Goal: Use online tool/utility: Use online tool/utility

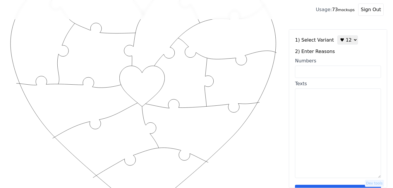
scroll to position [52, 0]
click at [328, 73] on input "Numbers" at bounding box center [338, 71] width 86 height 12
paste input "5, 8, 9, 12, 13, 35, 42, 46, 49, 52, 60, 81"
type input "5, 8, 9, 12, 13, 35, 42, 46, 49, 52, 60, 81"
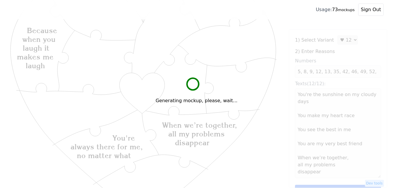
scroll to position [0, 0]
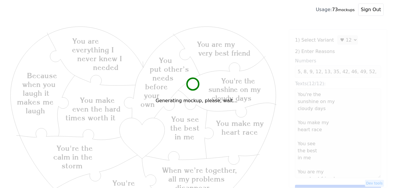
type textarea "You're the sunshine on my cloudy days You make my heart race You see the best i…"
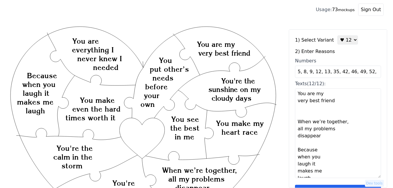
scroll to position [88, 0]
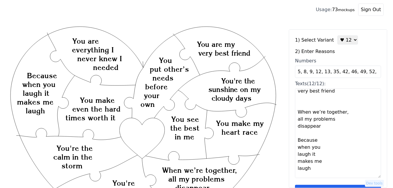
click at [331, 73] on input "5, 8, 9, 12, 13, 35, 42, 46, 49, 52, 60, 81" at bounding box center [338, 71] width 86 height 12
type input "5, 8, 9, 12, 13, 36, 42, 46, 49, 52, 60, 81"
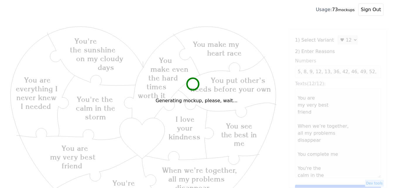
type textarea "You're the sunshine on my cloudy days You make my heart race You see the best i…"
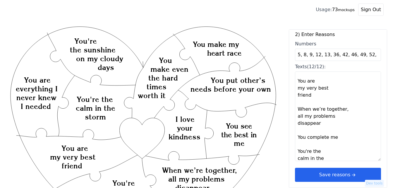
scroll to position [117, 0]
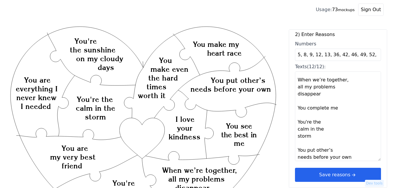
click at [332, 54] on input "5, 8, 9, 12, 13, 36, 42, 46, 49, 52, 60, 81" at bounding box center [338, 55] width 86 height 12
type input "5, 8, 9, 12, 13, 35 42, 46, 49, 52, 60, 81"
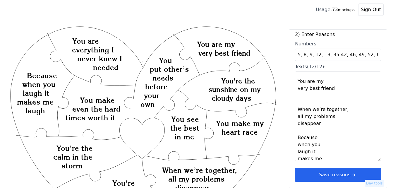
scroll to position [88, 0]
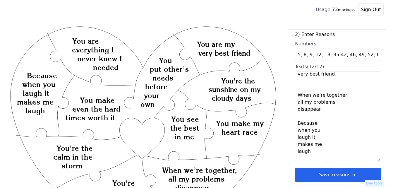
click at [346, 97] on textarea "You're the sunshine on my cloudy days You make my heart race You see the best i…" at bounding box center [338, 115] width 86 height 89
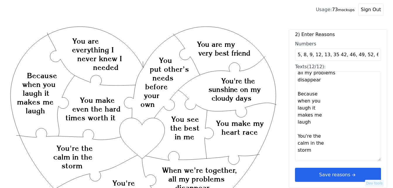
click at [332, 56] on input "5, 8, 9, 12, 13, 35 42, 46, 49, 52, 60, 81" at bounding box center [338, 55] width 86 height 12
click at [297, 87] on textarea "You're the sunshine on my cloudy days You make my heart race You see the best i…" at bounding box center [338, 115] width 86 height 89
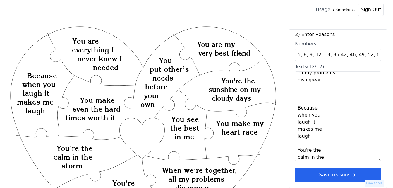
click at [298, 92] on textarea "You're the sunshine on my cloudy days You make my heart race You see the best i…" at bounding box center [338, 115] width 86 height 89
type textarea "You're the sunshine on my cloudy days You make my heart race You see the best i…"
click at [332, 55] on div "1) Select Variant ♥ 12 ♥ 18 ♥ 28 ♥ 40 ♥ 50 ♥ 60 ♥ 70 2) Enter Reasons Numbers 5…" at bounding box center [338, 108] width 98 height 158
type textarea "You're the sunshine on my cloudy days You make my heart race You see the best i…"
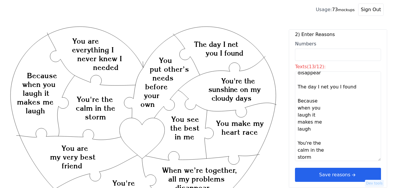
click at [350, 175] on icon "arrow right short" at bounding box center [353, 174] width 6 height 6
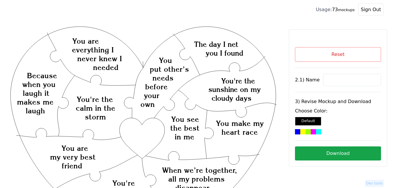
scroll to position [0, 0]
click at [321, 55] on button "Reset" at bounding box center [338, 54] width 86 height 15
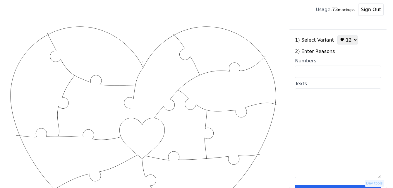
click at [313, 70] on input "Numbers" at bounding box center [338, 71] width 86 height 12
type input "34"
type textarea "The day I met you, I found my missing piece"
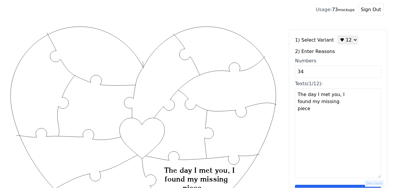
click at [313, 74] on input "34" at bounding box center [338, 71] width 86 height 12
paste input "5, 8, 9, 12, 13, 35, 42, 46, 49, 52, 60, 81"
drag, startPoint x: 329, startPoint y: 72, endPoint x: 325, endPoint y: 72, distance: 4.7
click at [325, 72] on input "34 5, 8, 9, 12, 13, 35, 42, 46, 49, 52, 60, 81" at bounding box center [338, 71] width 86 height 12
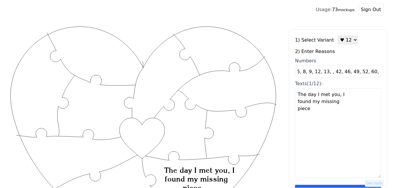
scroll to position [0, 3]
type input "34 5, 8, 9, 12, 13, , 42, 46, 49, 52, 60, 81"
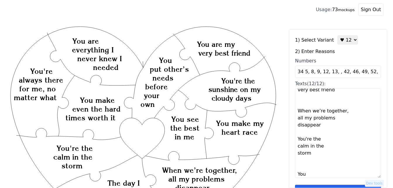
scroll to position [146, 0]
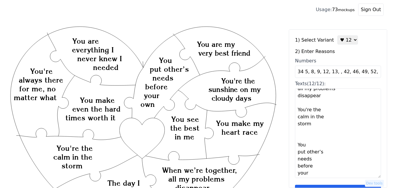
drag, startPoint x: 297, startPoint y: 112, endPoint x: 324, endPoint y: 123, distance: 29.1
click at [324, 123] on textarea "The day I met you, I found my missing piece You're the sunshine on my cloudy da…" at bounding box center [338, 132] width 86 height 89
type textarea "The day I met you, I found my missing piece You're the sunshine on my cloudy da…"
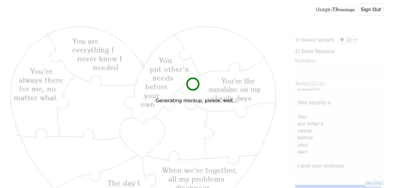
click at [332, 102] on div "Generating mockup, please, wait..." at bounding box center [196, 94] width 393 height 188
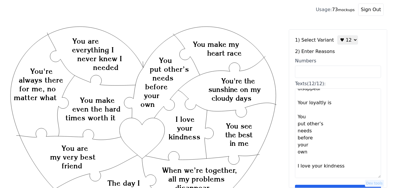
click at [330, 104] on textarea "The day I met you, I found my missing piece You're the sunshine on my cloudy da…" at bounding box center [338, 132] width 86 height 89
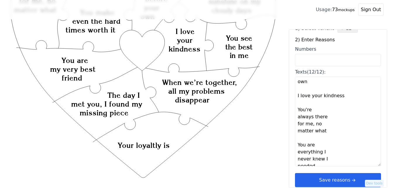
scroll to position [18, 0]
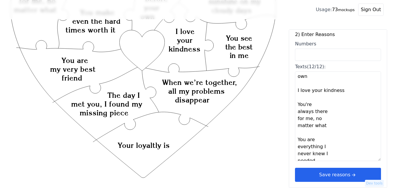
click at [337, 174] on button "Save reasons" at bounding box center [338, 175] width 86 height 14
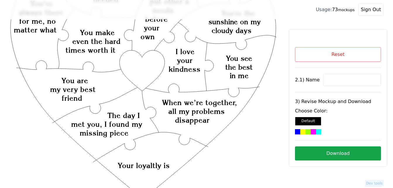
scroll to position [58, 0]
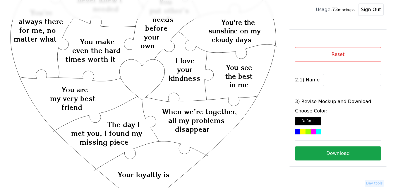
click at [332, 57] on button "Reset" at bounding box center [338, 54] width 86 height 15
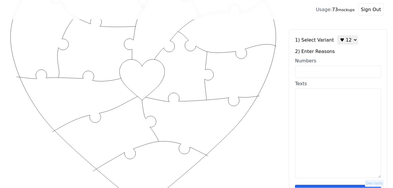
click at [327, 73] on input "Numbers" at bounding box center [338, 71] width 86 height 12
paste input "5, 8, 9, 12, 13, 35, 42, 46, 49, 52, 60, 81"
click at [329, 72] on input "5, 8, 9, 12, 13, 35, 42, 46, 49, 52, 60, 81" at bounding box center [338, 71] width 86 height 12
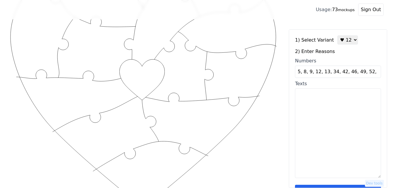
type input "5, 8, 9, 12, 13, 34, 42, 46, 49, 52, 60, 81"
click at [326, 97] on div "1) Select Variant ♥ 12 ♥ 18 ♥ 28 ♥ 40 ♥ 50 ♥ 60 ♥ 70 2) Enter Reasons Numbers 5…" at bounding box center [338, 108] width 98 height 158
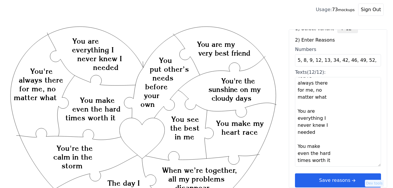
scroll to position [18, 0]
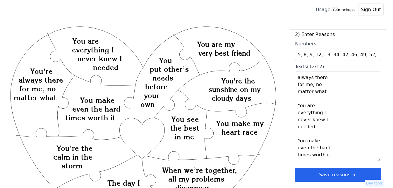
click at [319, 127] on textarea "You're the sunshine on my cloudy days You make my heart race You see the best i…" at bounding box center [338, 115] width 86 height 89
click at [333, 137] on textarea "You're the sunshine on my cloudy days You make my heart race You see the best i…" at bounding box center [338, 115] width 86 height 89
drag, startPoint x: 297, startPoint y: 135, endPoint x: 333, endPoint y: 142, distance: 36.6
click at [333, 142] on textarea "You're the sunshine on my cloudy days You make my heart race You see the best i…" at bounding box center [338, 115] width 86 height 89
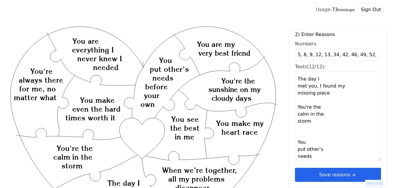
scroll to position [146, 0]
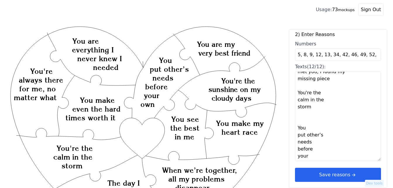
click at [306, 93] on textarea "You're the sunshine on my cloudy days You make my heart race You see the best i…" at bounding box center [338, 115] width 86 height 89
click at [311, 94] on textarea "You're the sunshine on my cloudy days You make my heart race You see the best i…" at bounding box center [338, 115] width 86 height 89
click at [315, 91] on textarea "You're the sunshine on my cloudy days You make my heart race You see the best i…" at bounding box center [338, 115] width 86 height 89
click at [313, 93] on textarea "You're the sunshine on my cloudy days You make my heart race You see the best i…" at bounding box center [338, 115] width 86 height 89
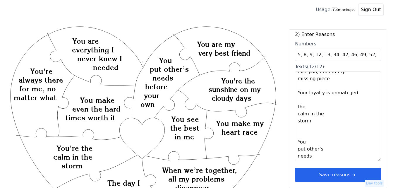
click at [333, 109] on textarea "You're the sunshine on my cloudy days You make my heart race You see the best i…" at bounding box center [338, 115] width 86 height 89
drag, startPoint x: 298, startPoint y: 108, endPoint x: 315, endPoint y: 126, distance: 25.2
click at [317, 124] on textarea "You're the sunshine on my cloudy days You make my heart race You see the best i…" at bounding box center [338, 115] width 86 height 89
click at [353, 94] on textarea "You're the sunshine on my cloudy days You make my heart race You see the best i…" at bounding box center [338, 115] width 86 height 89
click at [353, 91] on textarea "You're the sunshine on my cloudy days You make my heart race You see the best i…" at bounding box center [338, 115] width 86 height 89
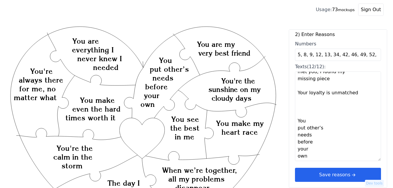
click at [342, 109] on textarea "You're the sunshine on my cloudy days You make my heart race You see the best i…" at bounding box center [338, 115] width 86 height 89
type textarea "You're the sunshine on my cloudy days You make my heart race You see the best i…"
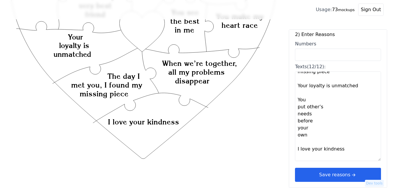
scroll to position [117, 0]
